Goal: Information Seeking & Learning: Learn about a topic

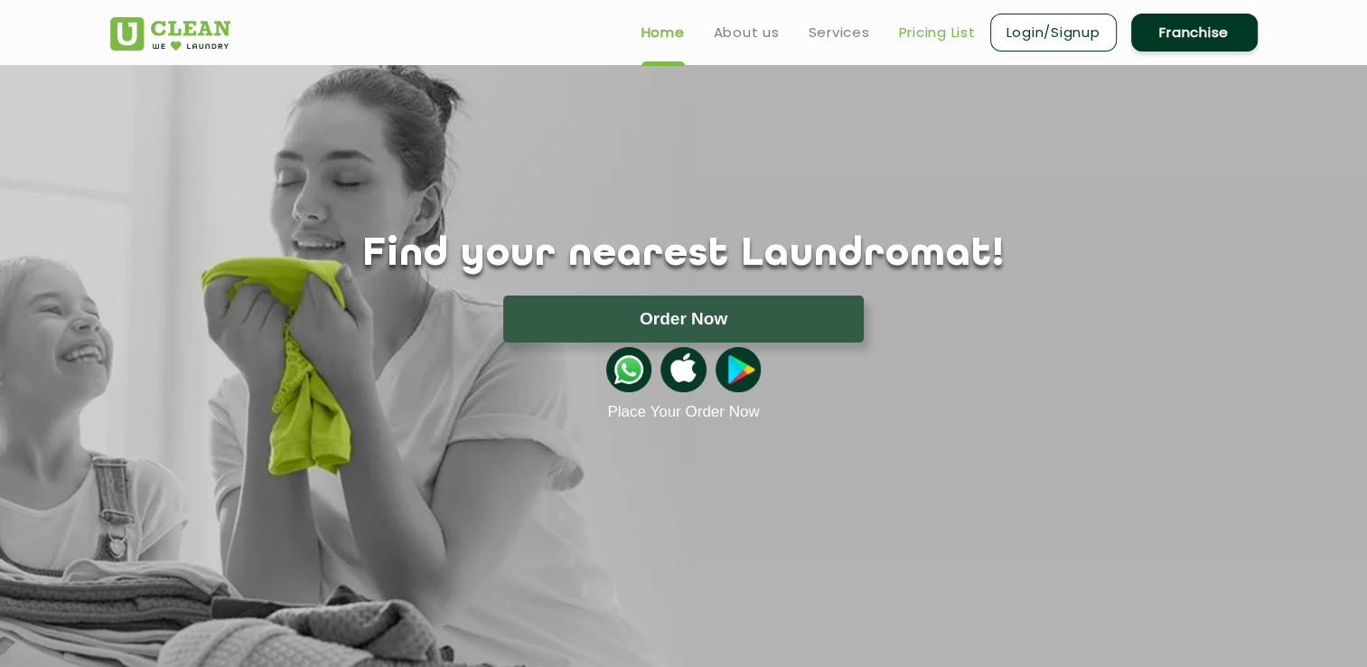
click at [932, 34] on link "Pricing List" at bounding box center [937, 33] width 77 height 22
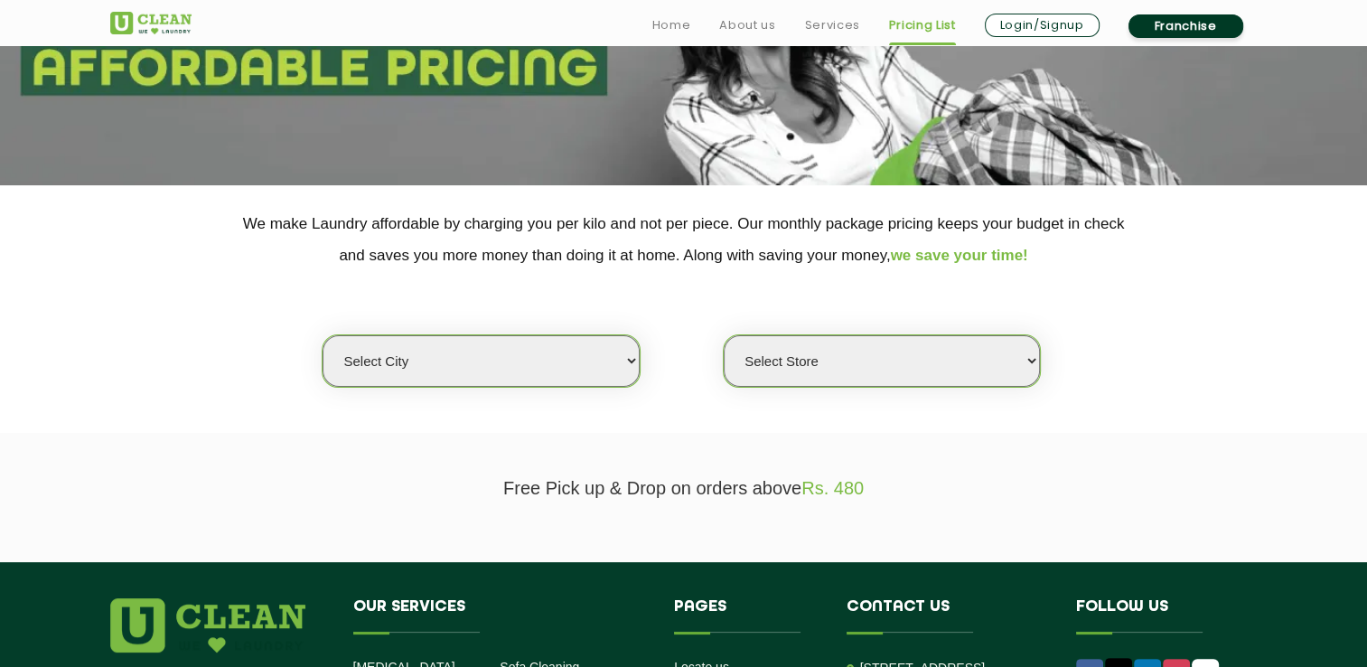
scroll to position [271, 0]
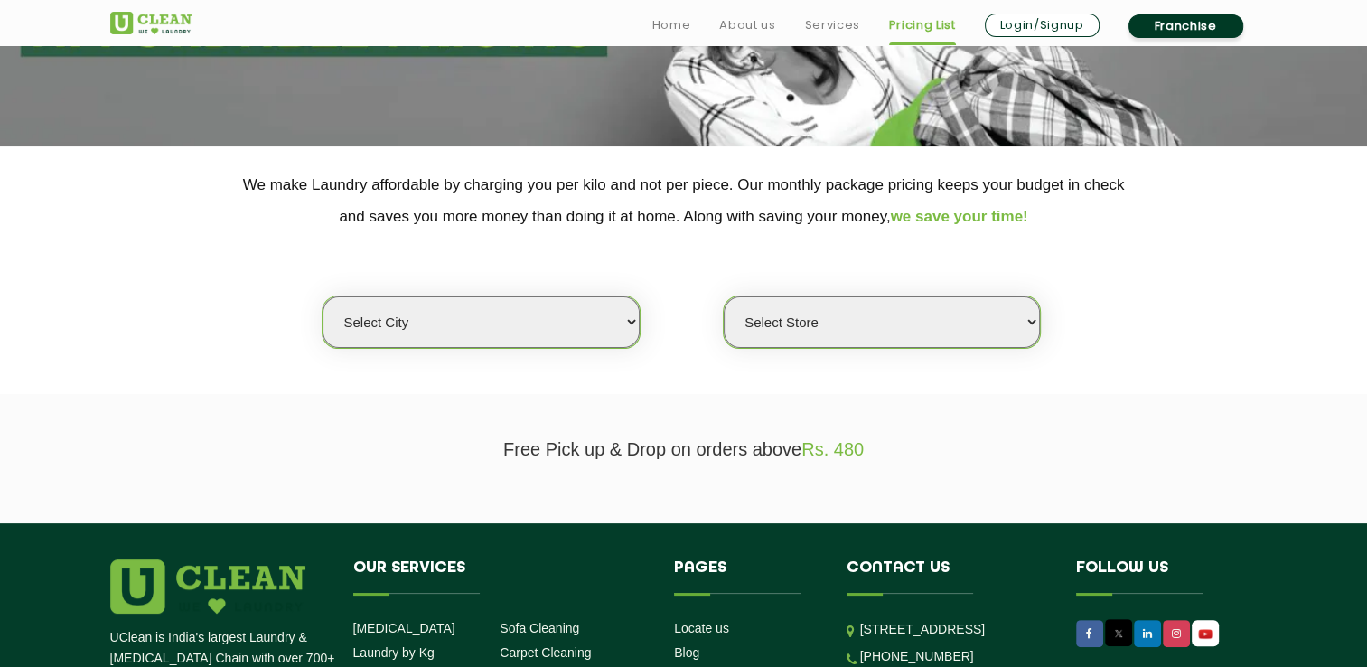
click at [617, 313] on select "Select city [GEOGRAPHIC_DATA] [GEOGRAPHIC_DATA] [GEOGRAPHIC_DATA] [GEOGRAPHIC_D…" at bounding box center [480, 321] width 316 height 51
select select "14"
click at [322, 296] on select "Select city [GEOGRAPHIC_DATA] [GEOGRAPHIC_DATA] [GEOGRAPHIC_DATA] [GEOGRAPHIC_D…" at bounding box center [480, 321] width 316 height 51
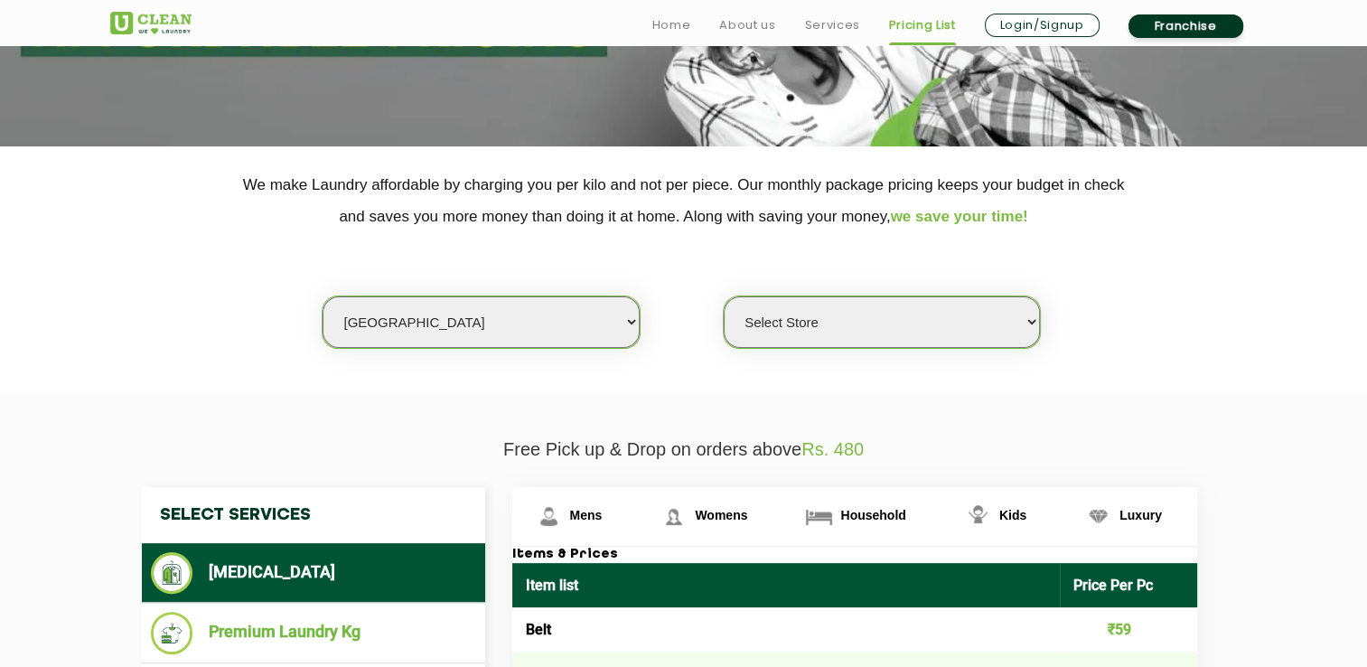
click at [854, 327] on select "Select Store UClean Aliganj UClean Hazratganj [GEOGRAPHIC_DATA] [GEOGRAPHIC_DAT…" at bounding box center [882, 321] width 316 height 51
select select "482"
click at [724, 296] on select "Select Store UClean Aliganj UClean Hazratganj [GEOGRAPHIC_DATA] [GEOGRAPHIC_DAT…" at bounding box center [882, 321] width 316 height 51
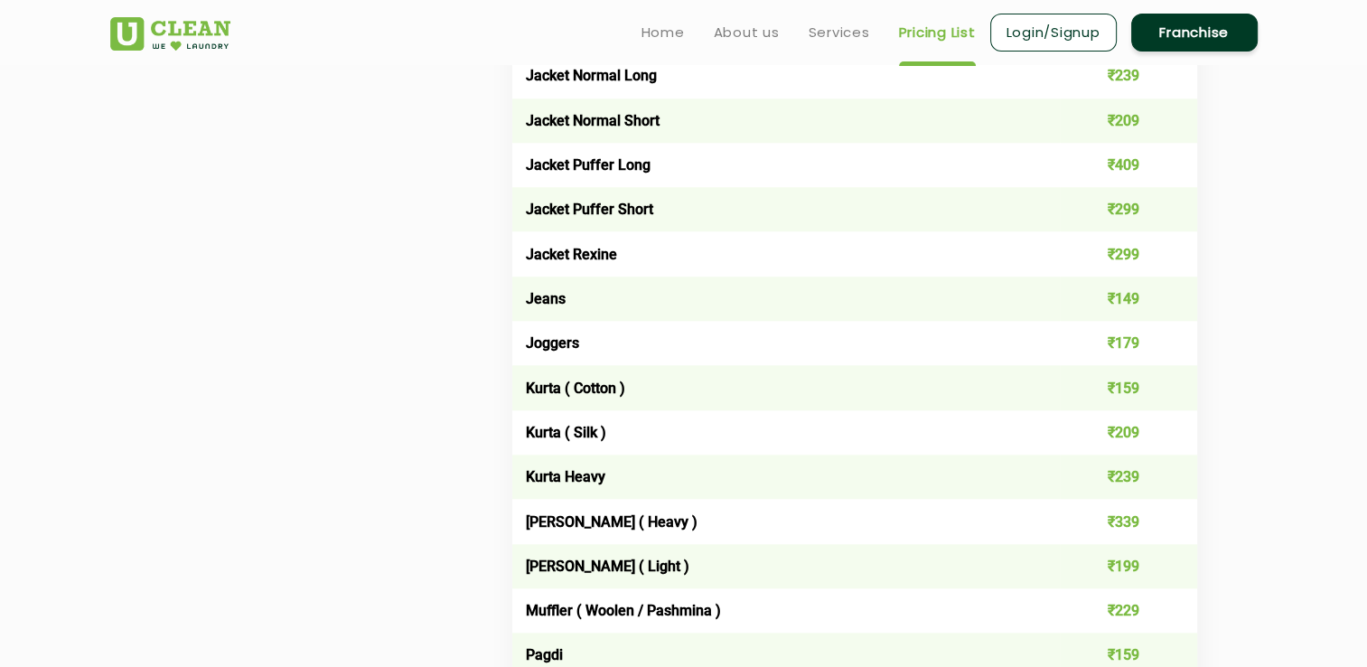
scroll to position [1265, 0]
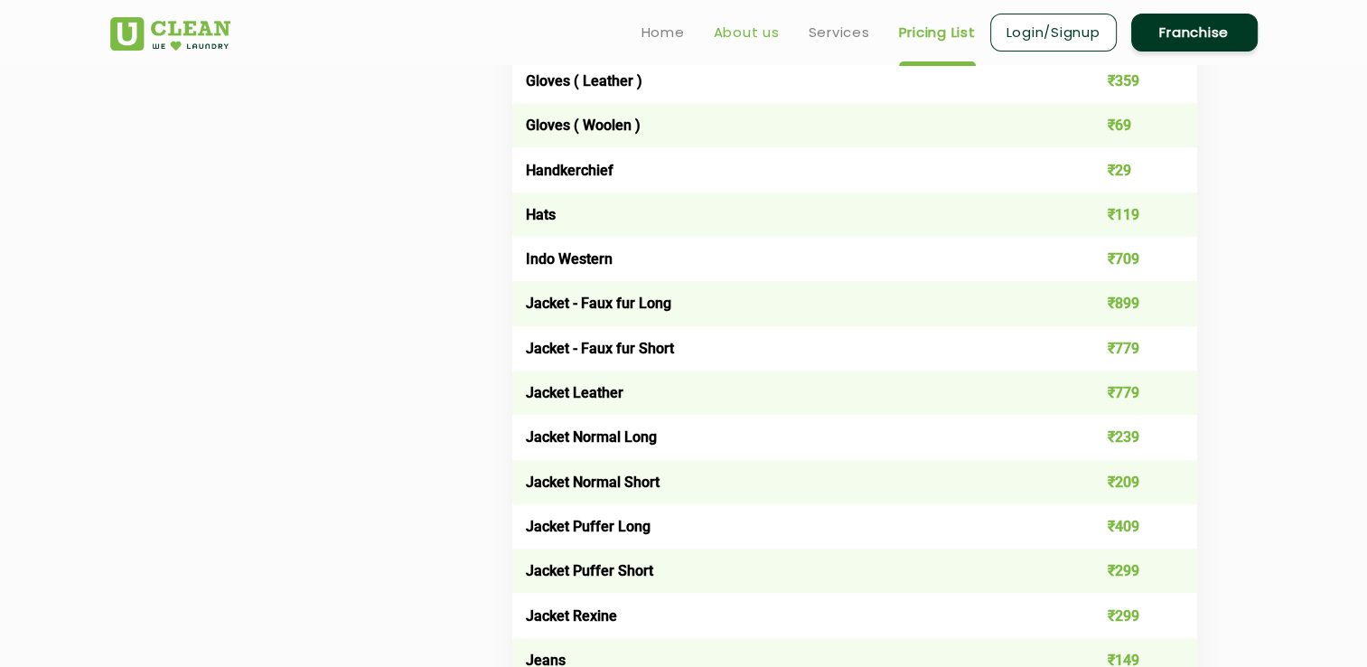
click at [721, 35] on link "About us" at bounding box center [747, 33] width 66 height 22
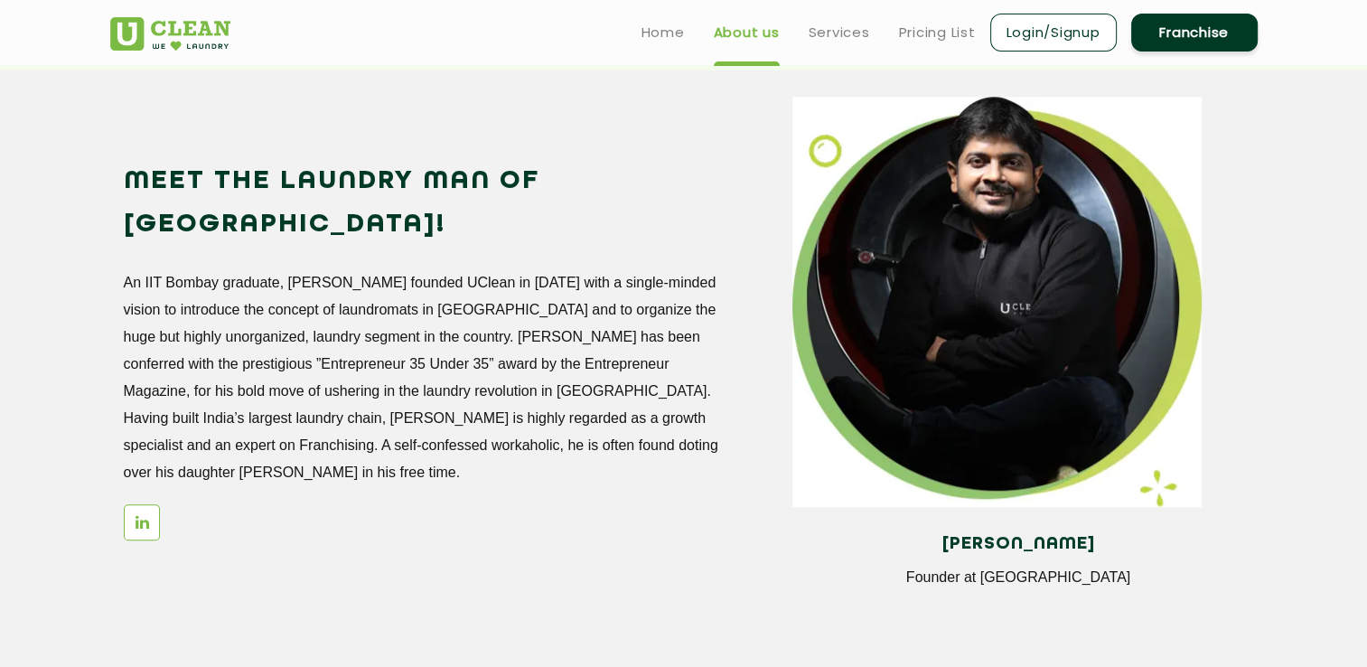
scroll to position [1536, 0]
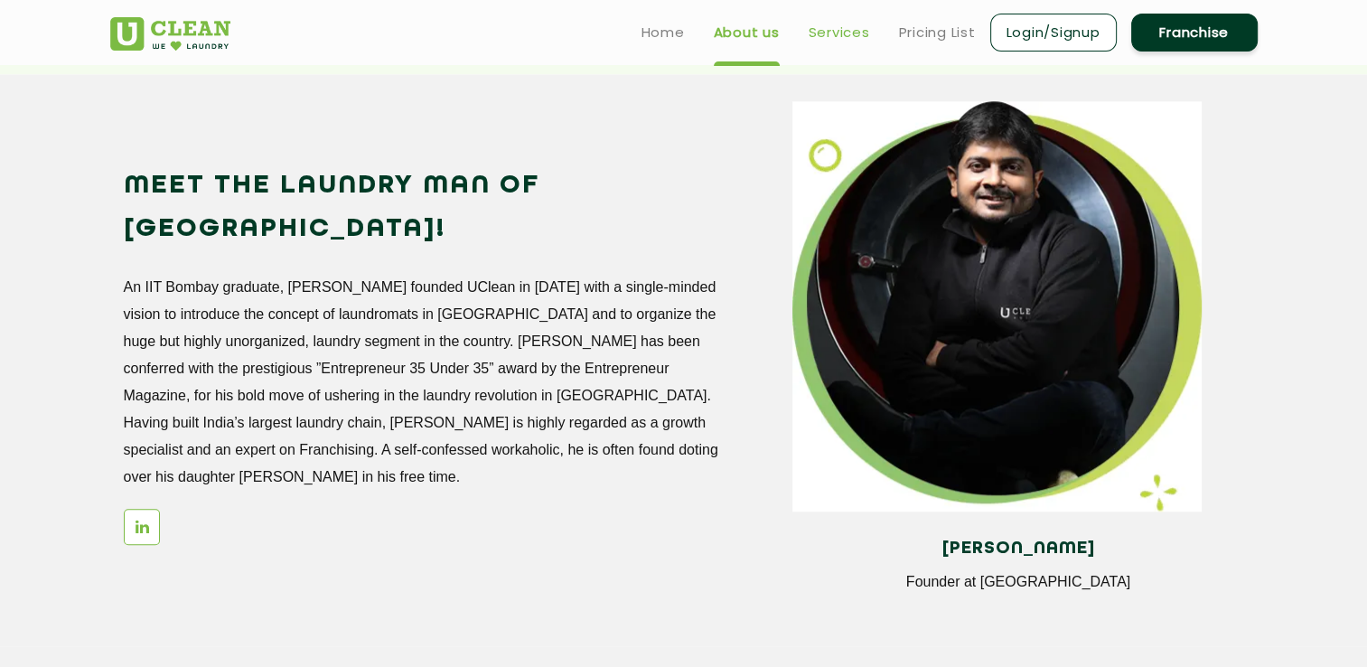
click at [843, 34] on link "Services" at bounding box center [838, 33] width 61 height 22
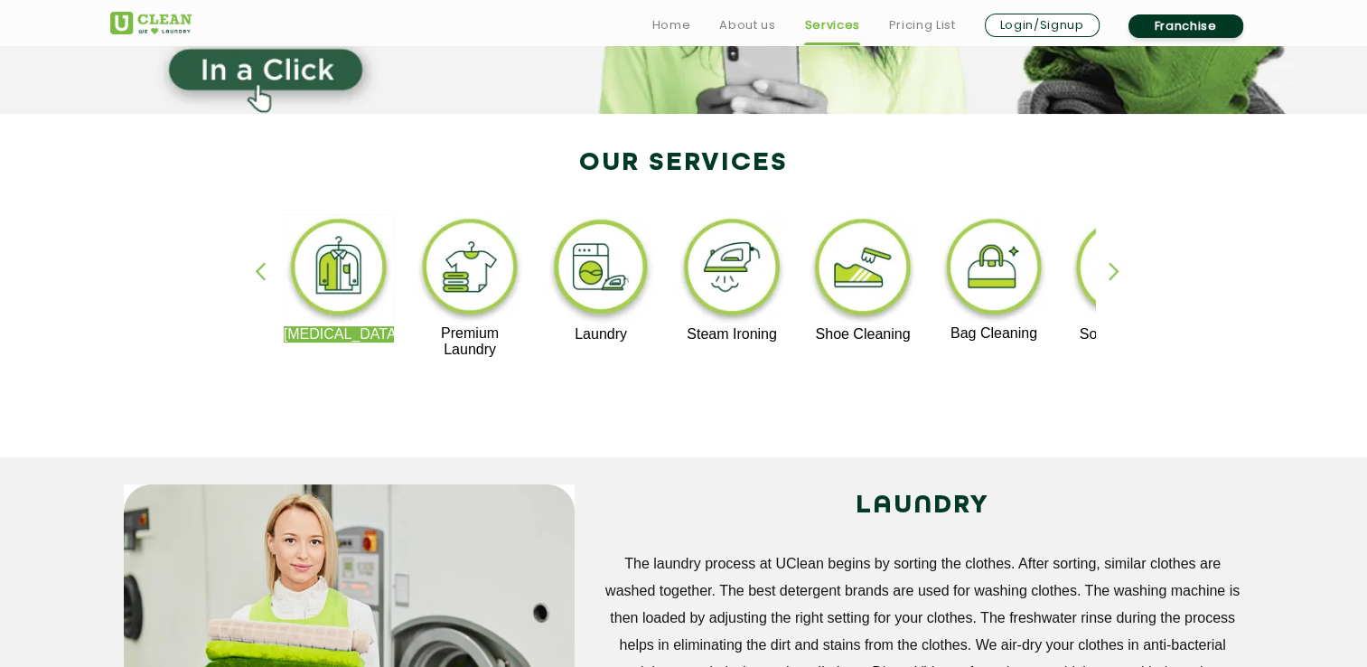
scroll to position [452, 0]
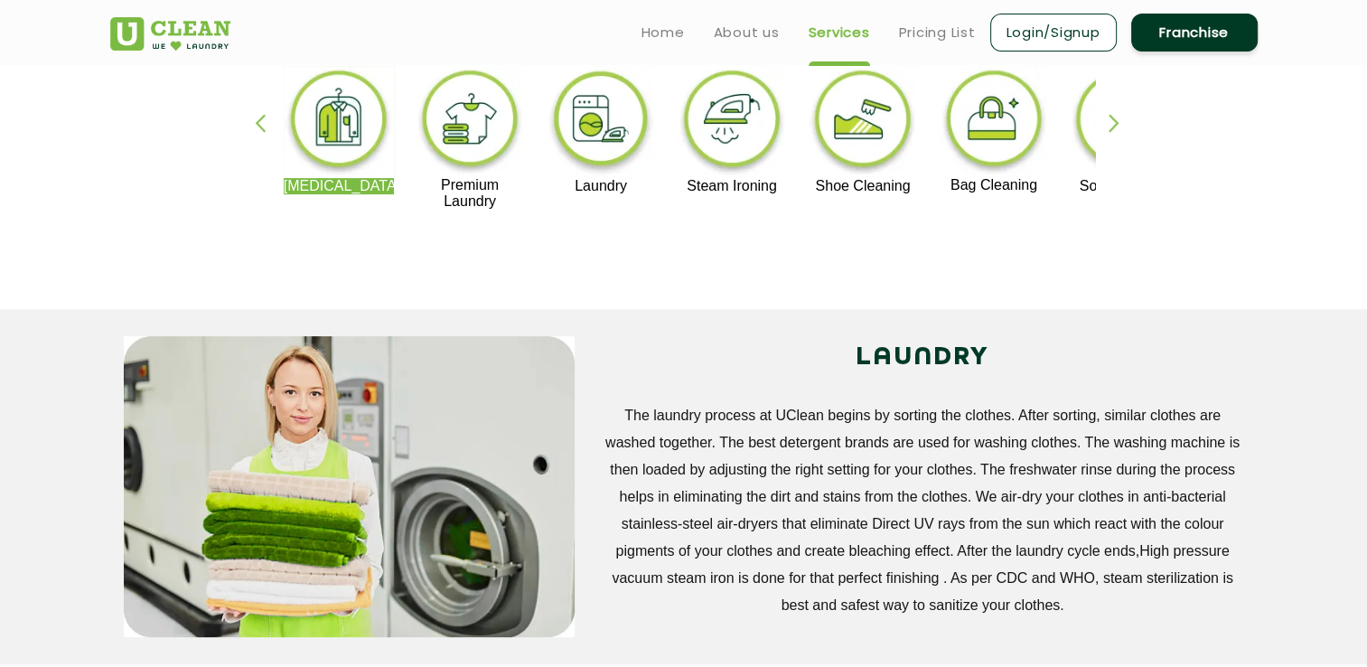
click at [468, 197] on p "Premium Laundry" at bounding box center [470, 193] width 111 height 33
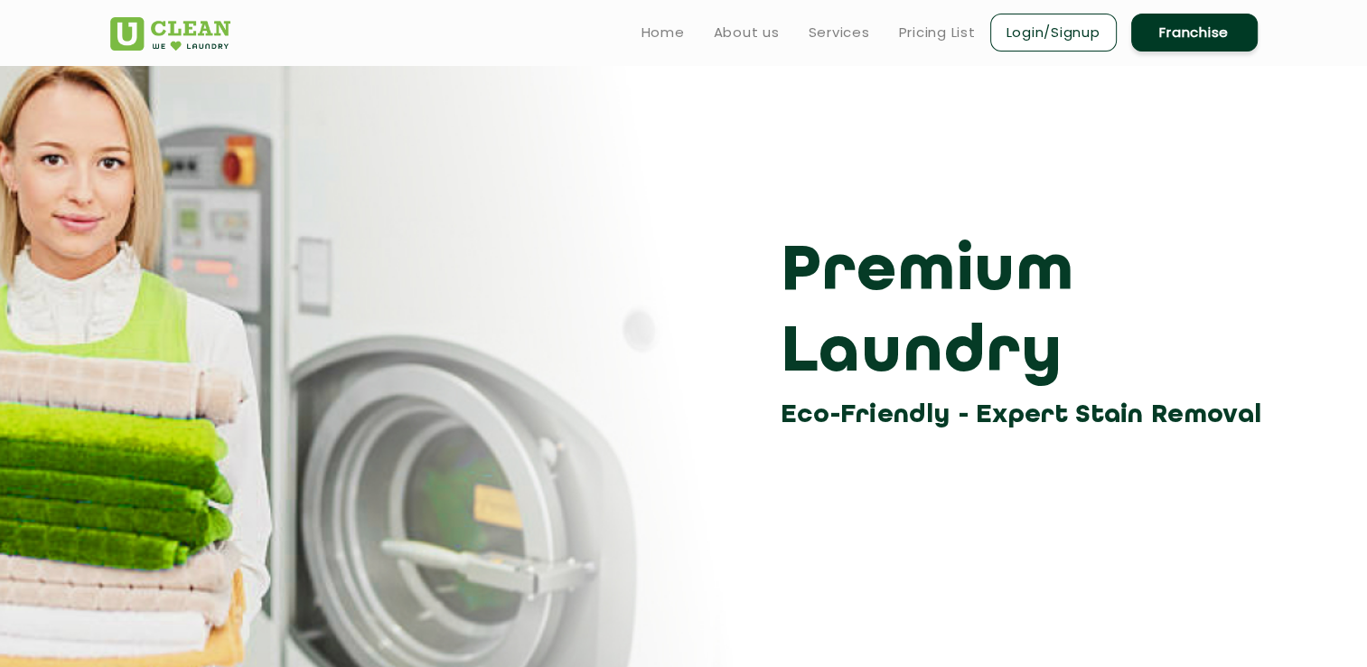
scroll to position [452, 0]
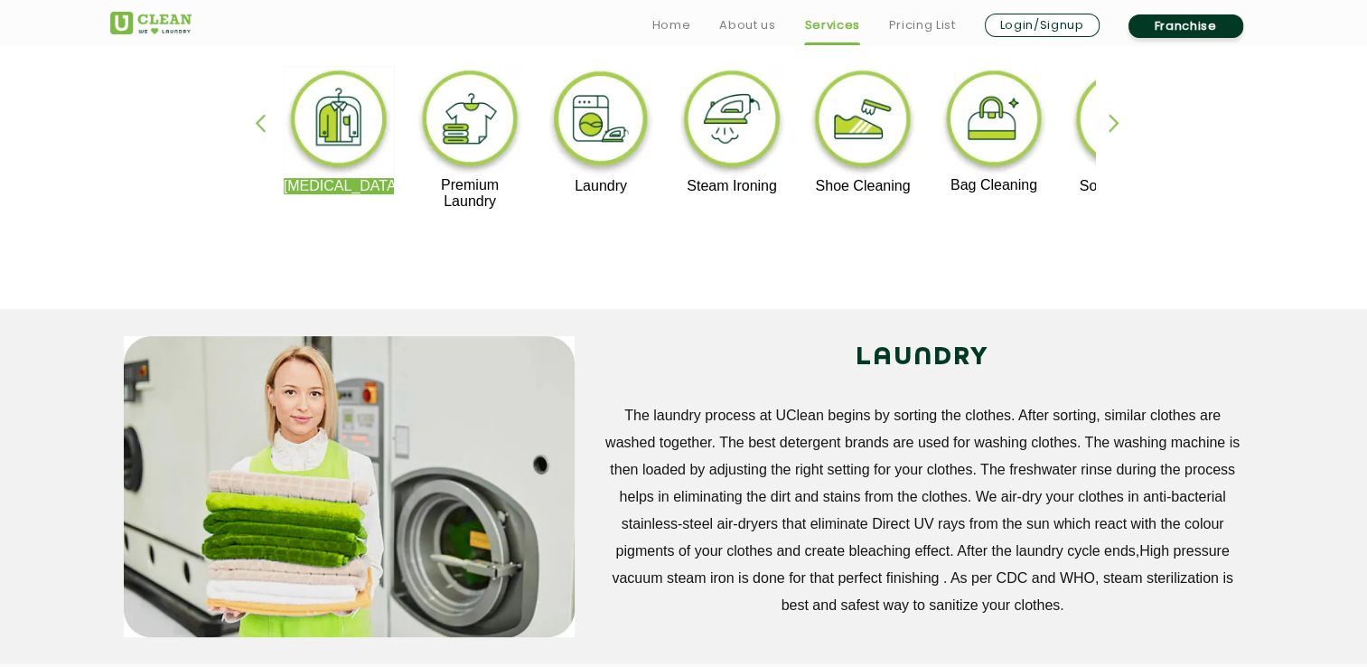
click at [722, 188] on p "Steam Ironing" at bounding box center [732, 186] width 111 height 16
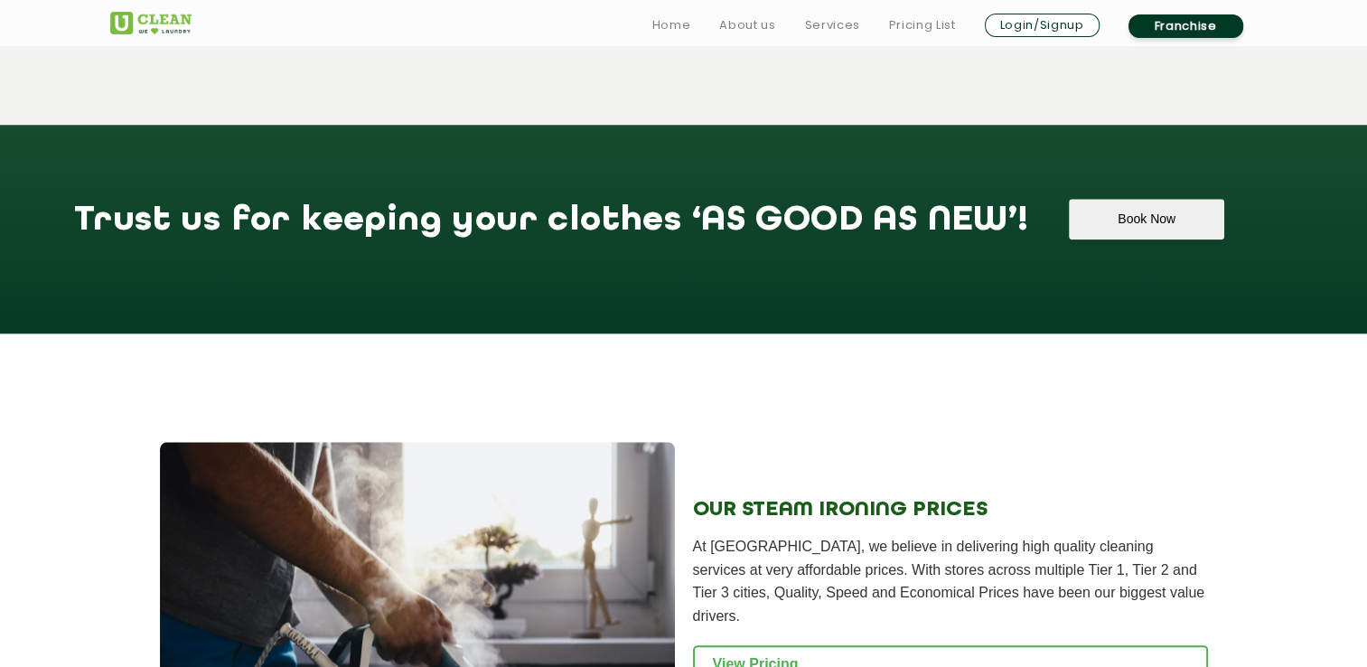
scroll to position [2078, 0]
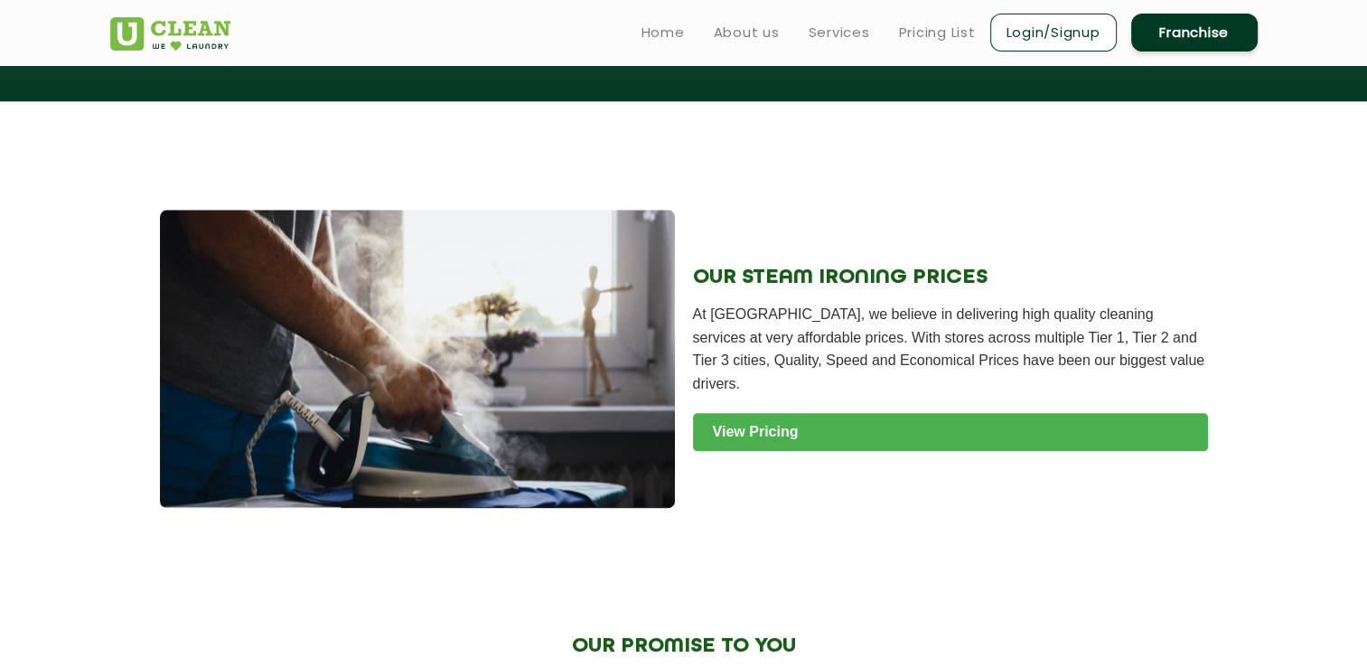
click at [813, 437] on link "View Pricing" at bounding box center [950, 432] width 515 height 38
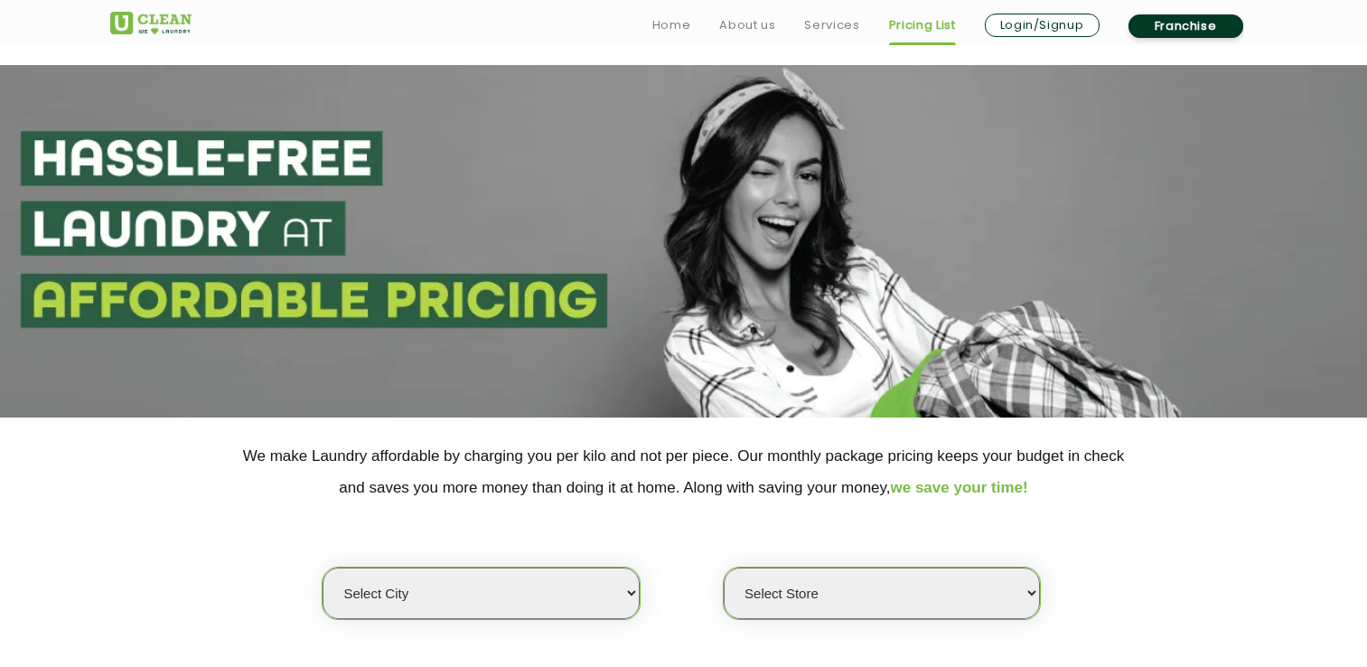
scroll to position [361, 0]
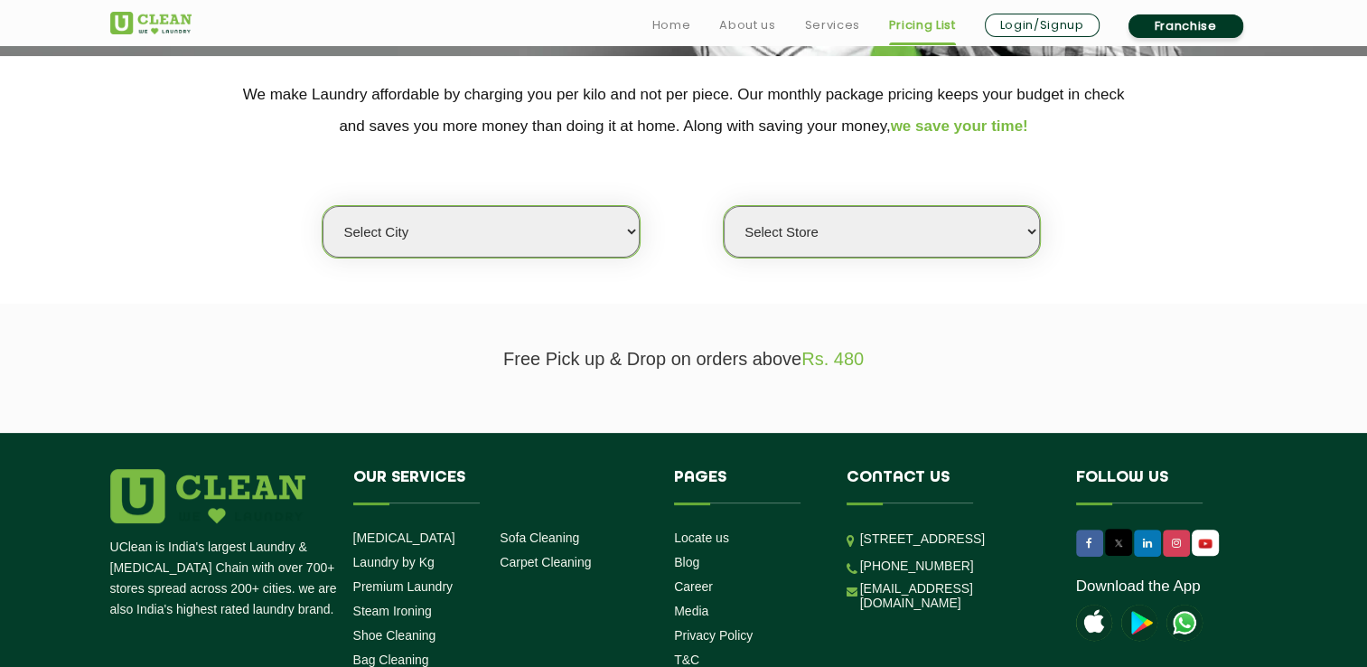
click at [632, 229] on select "Select city [GEOGRAPHIC_DATA] [GEOGRAPHIC_DATA] [GEOGRAPHIC_DATA] [GEOGRAPHIC_D…" at bounding box center [480, 231] width 316 height 51
select select "14"
click at [322, 206] on select "Select city [GEOGRAPHIC_DATA] [GEOGRAPHIC_DATA] [GEOGRAPHIC_DATA] [GEOGRAPHIC_D…" at bounding box center [480, 231] width 316 height 51
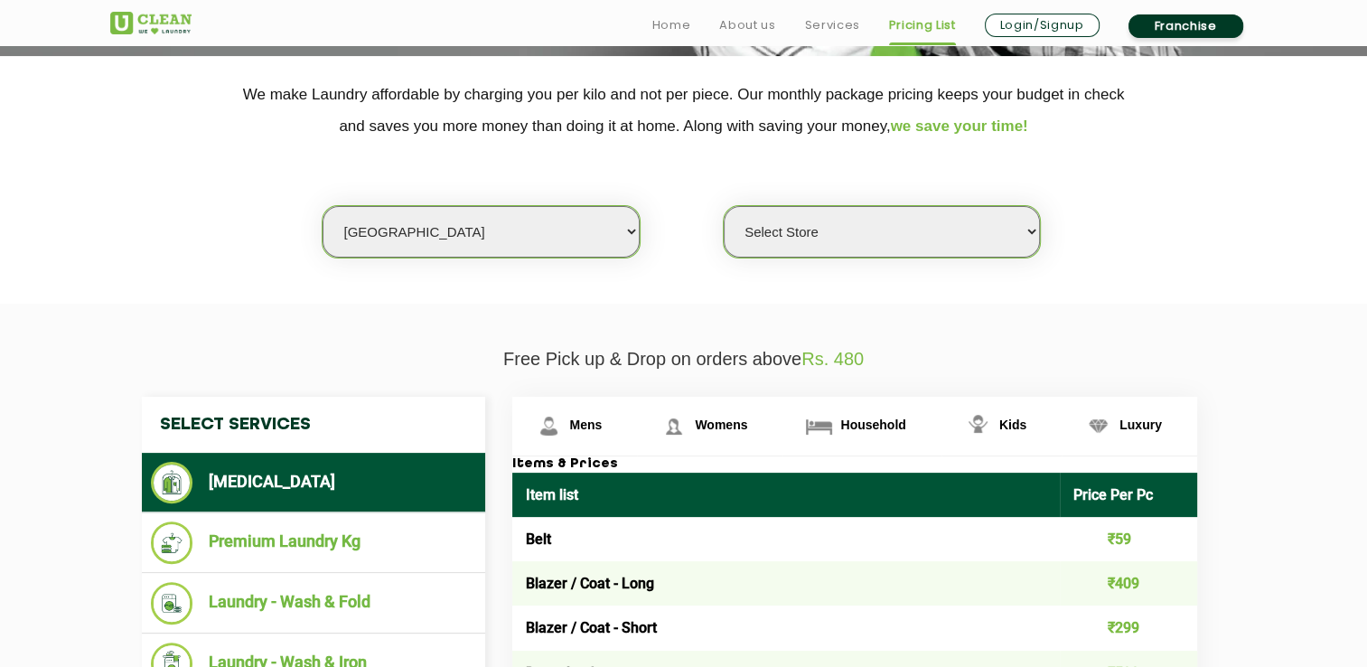
click at [1030, 228] on select "Select Store UClean Aliganj UClean Hazratganj [GEOGRAPHIC_DATA] [GEOGRAPHIC_DAT…" at bounding box center [882, 231] width 316 height 51
select select "482"
click at [724, 206] on select "Select Store UClean Aliganj UClean Hazratganj [GEOGRAPHIC_DATA] [GEOGRAPHIC_DAT…" at bounding box center [882, 231] width 316 height 51
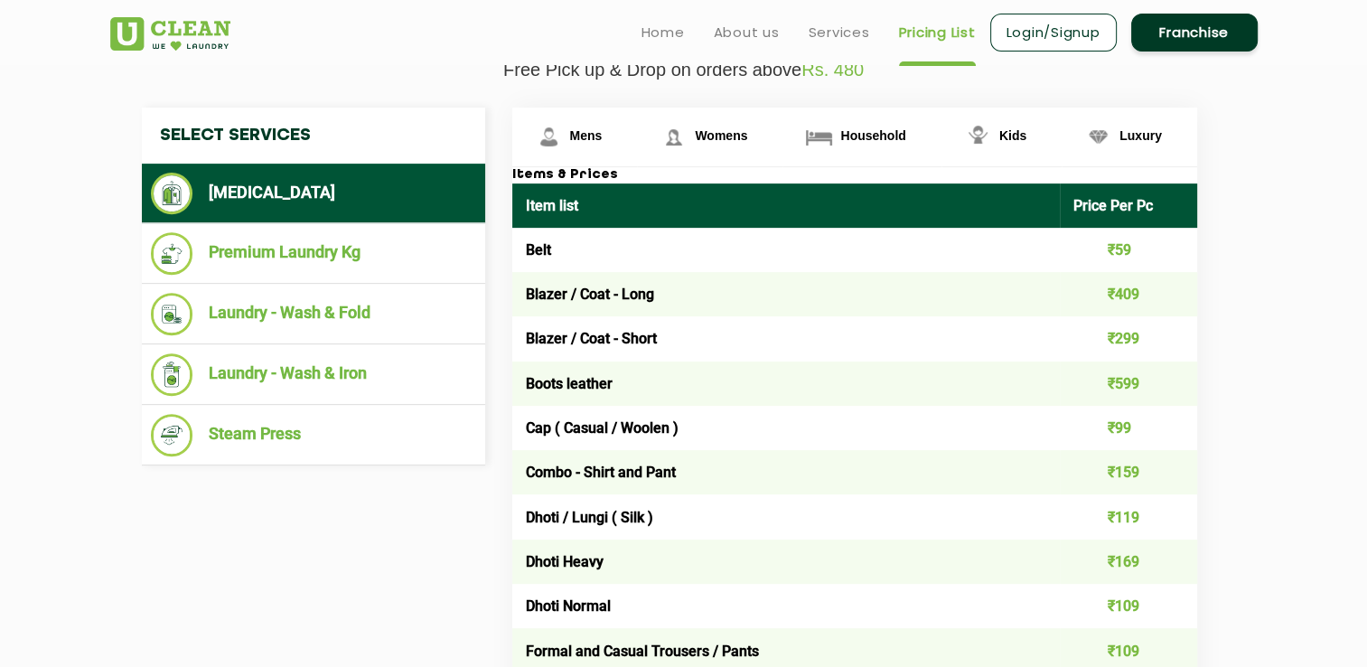
scroll to position [723, 0]
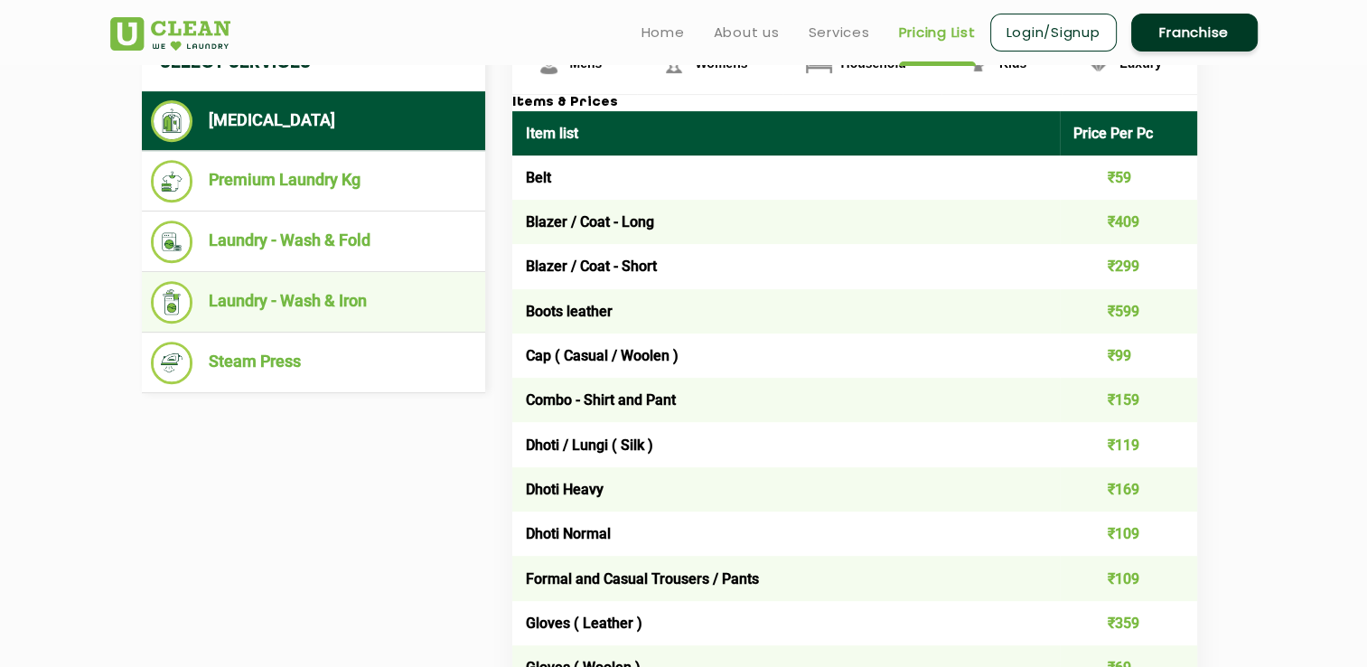
click at [311, 307] on li "Laundry - Wash & Iron" at bounding box center [313, 302] width 325 height 42
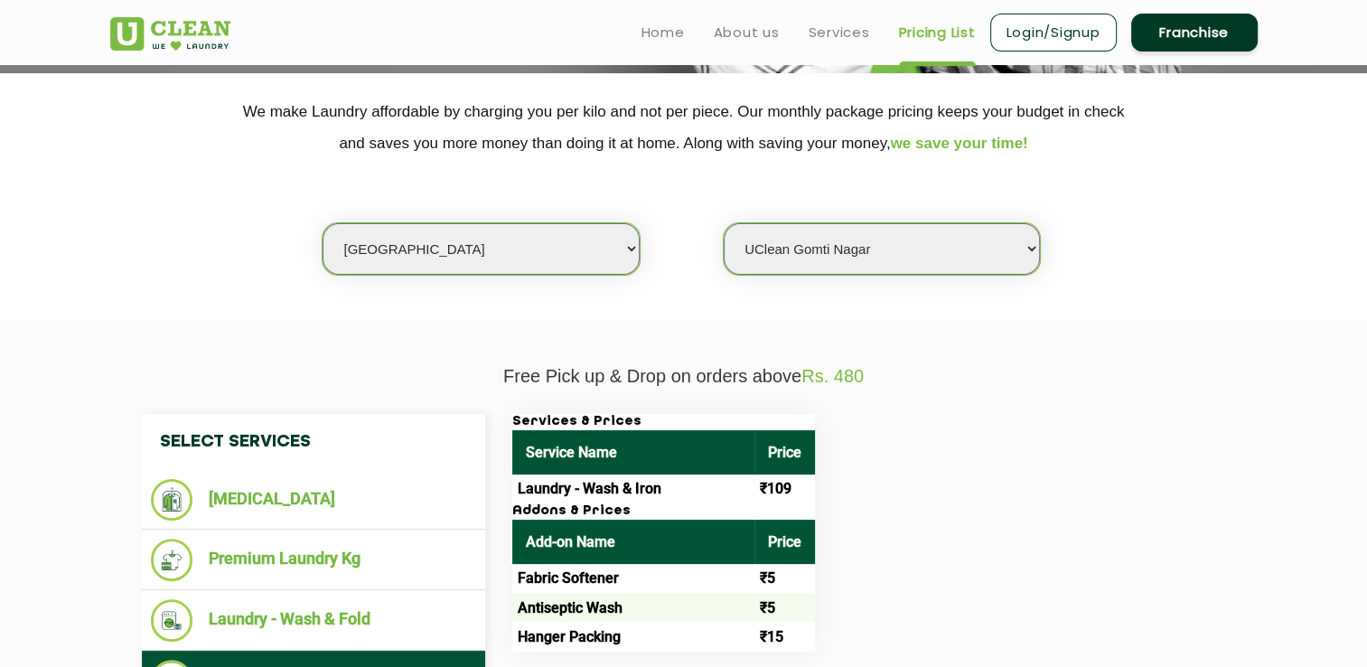
scroll to position [0, 0]
